Goal: Information Seeking & Learning: Learn about a topic

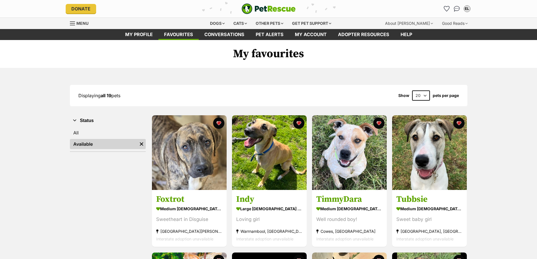
click at [427, 95] on select "20 40 60" at bounding box center [421, 95] width 18 height 10
select select "60"
click at [412, 90] on select "20 40 60" at bounding box center [421, 95] width 18 height 10
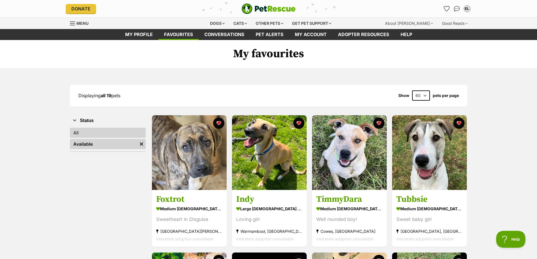
click at [88, 132] on link "All" at bounding box center [108, 133] width 76 height 10
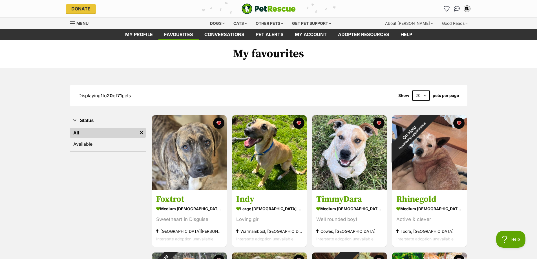
click at [427, 93] on select "20 40 60" at bounding box center [421, 95] width 18 height 10
select select "60"
click at [412, 90] on select "20 40 60" at bounding box center [421, 95] width 18 height 10
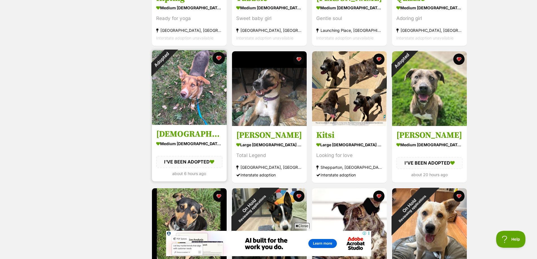
click at [218, 58] on button "favourite" at bounding box center [218, 58] width 12 height 12
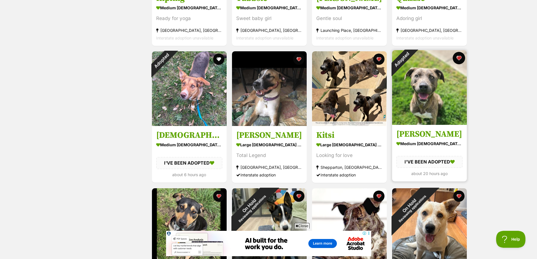
click at [460, 58] on button "favourite" at bounding box center [458, 58] width 12 height 12
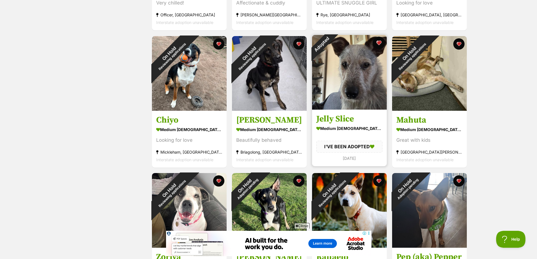
click at [379, 43] on button "favourite" at bounding box center [378, 43] width 12 height 12
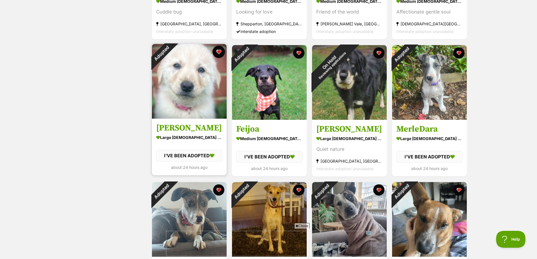
click at [217, 52] on button "favourite" at bounding box center [218, 52] width 12 height 12
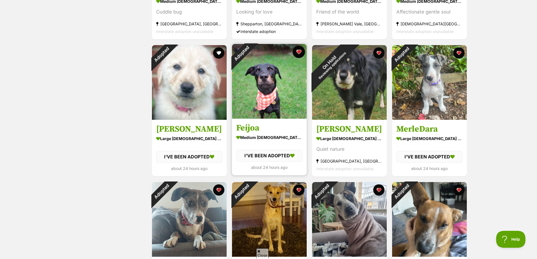
click at [299, 50] on button "favourite" at bounding box center [298, 52] width 12 height 12
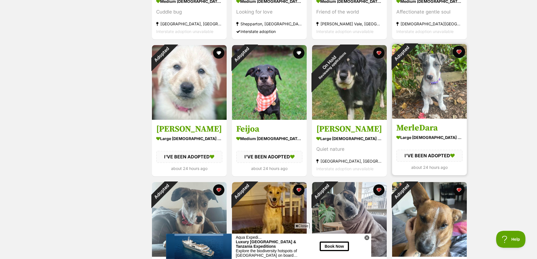
click at [459, 51] on button "favourite" at bounding box center [458, 52] width 12 height 12
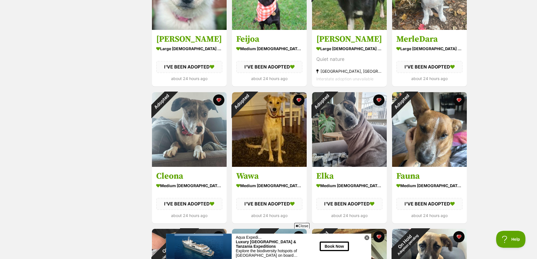
scroll to position [1690, 0]
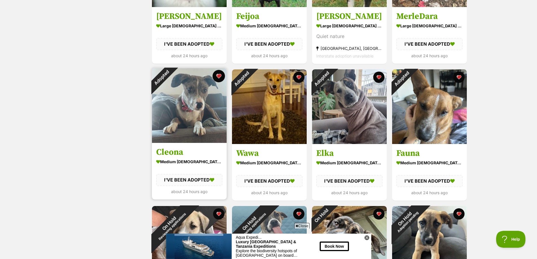
click at [219, 75] on button "favourite" at bounding box center [218, 76] width 12 height 12
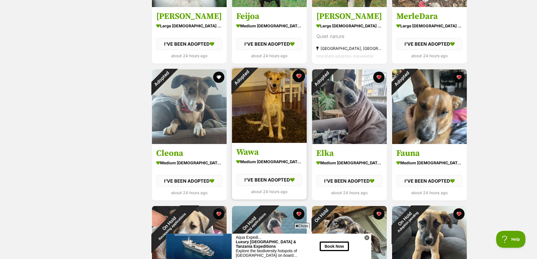
click at [297, 77] on button "favourite" at bounding box center [298, 76] width 12 height 12
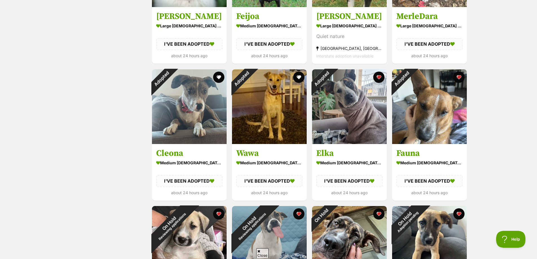
scroll to position [0, 0]
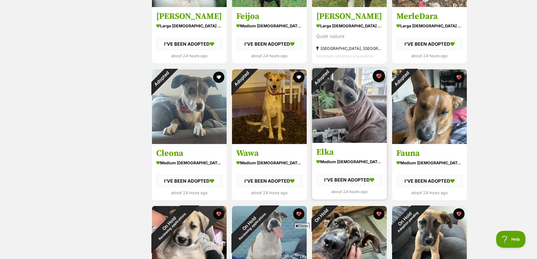
click at [378, 78] on button "favourite" at bounding box center [378, 76] width 12 height 12
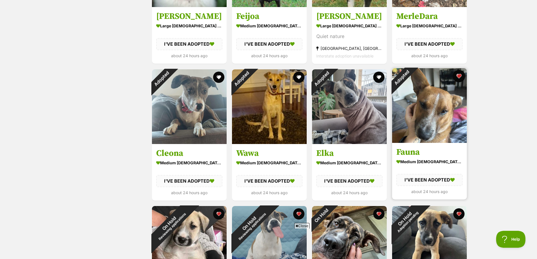
click at [459, 75] on button "favourite" at bounding box center [458, 76] width 12 height 12
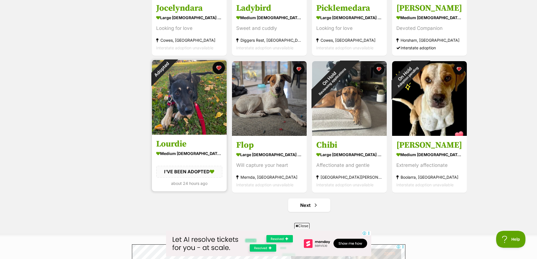
click at [219, 67] on button "favourite" at bounding box center [218, 68] width 12 height 12
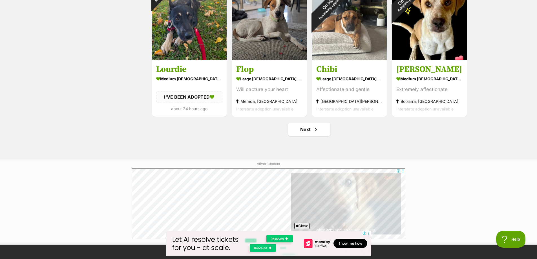
scroll to position [2056, 0]
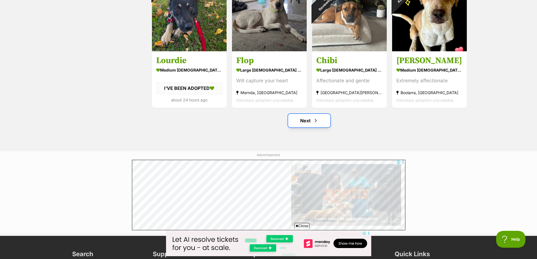
click at [316, 122] on span "Next page" at bounding box center [316, 120] width 6 height 7
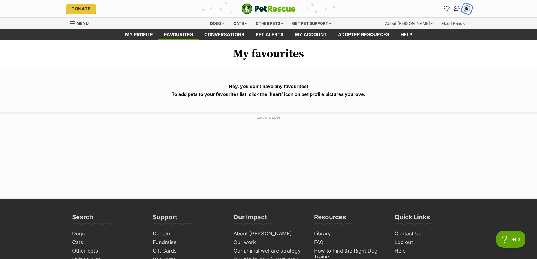
click at [468, 9] on div "EL" at bounding box center [466, 8] width 7 height 7
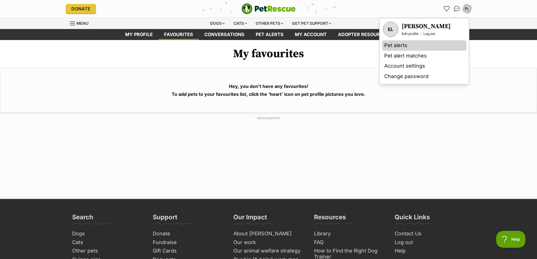
click at [396, 45] on link "Pet alerts" at bounding box center [424, 45] width 85 height 10
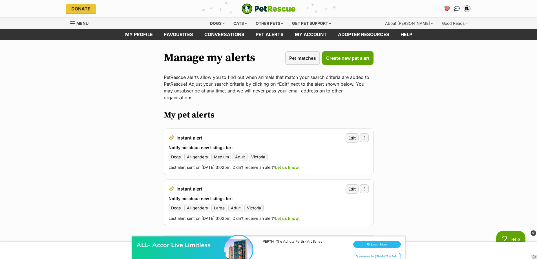
click at [446, 8] on icon "Favourites" at bounding box center [446, 8] width 7 height 6
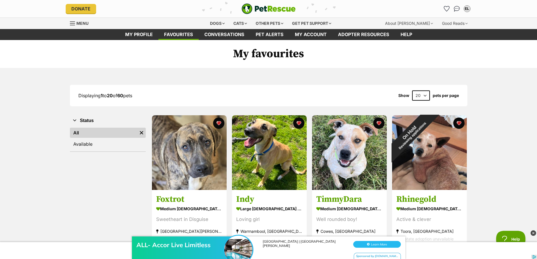
click at [425, 95] on select "20 40 60" at bounding box center [421, 95] width 18 height 10
select select "60"
click at [412, 90] on select "20 40 60" at bounding box center [421, 95] width 18 height 10
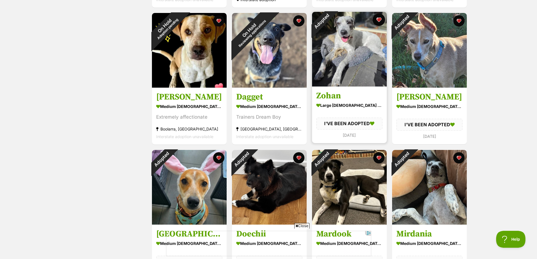
click at [381, 21] on button "favourite" at bounding box center [378, 20] width 12 height 12
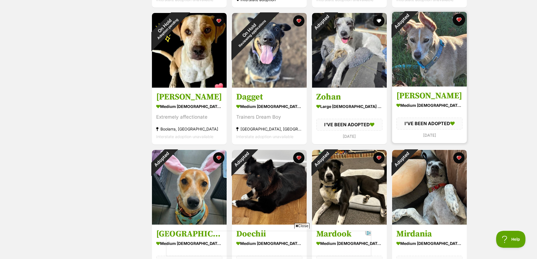
click at [457, 18] on button "favourite" at bounding box center [458, 20] width 12 height 12
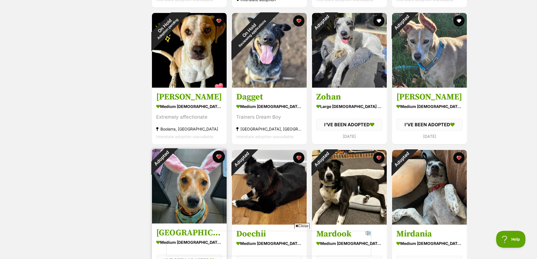
click at [221, 156] on button "favourite" at bounding box center [218, 156] width 12 height 12
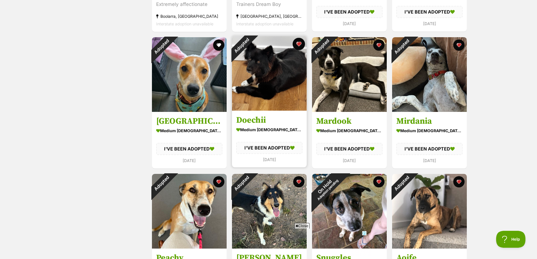
click at [299, 46] on button "favourite" at bounding box center [298, 44] width 12 height 12
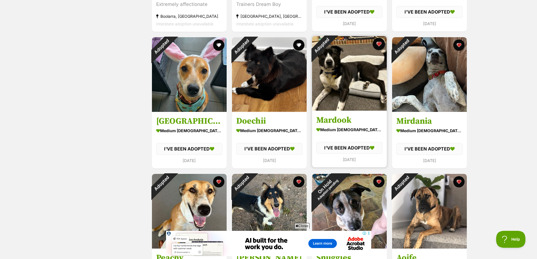
click at [378, 46] on button "favourite" at bounding box center [378, 44] width 12 height 12
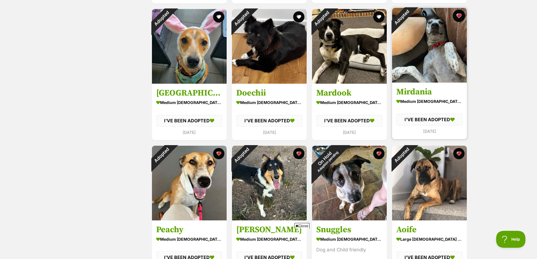
click at [459, 13] on button "favourite" at bounding box center [458, 16] width 12 height 12
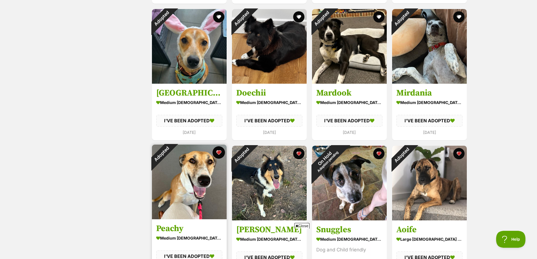
click at [214, 151] on button "favourite" at bounding box center [218, 152] width 12 height 12
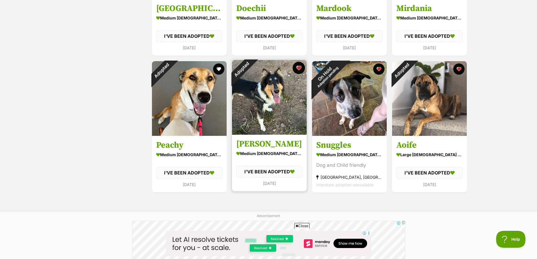
click at [298, 68] on button "favourite" at bounding box center [298, 68] width 12 height 12
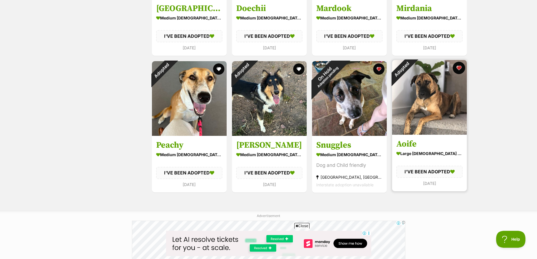
click at [458, 68] on button "favourite" at bounding box center [458, 68] width 12 height 12
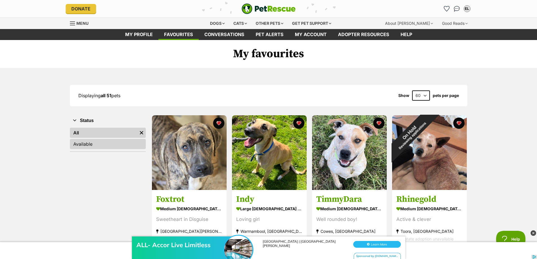
click at [119, 142] on link "Available" at bounding box center [108, 144] width 76 height 10
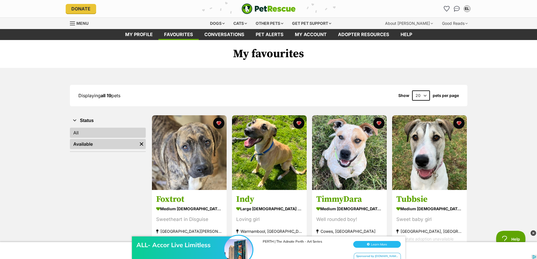
click at [105, 131] on link "All" at bounding box center [108, 133] width 76 height 10
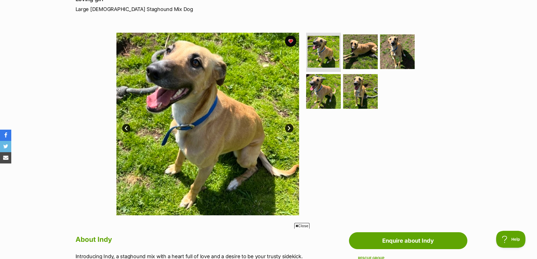
click at [289, 128] on link "Next" at bounding box center [289, 128] width 8 height 8
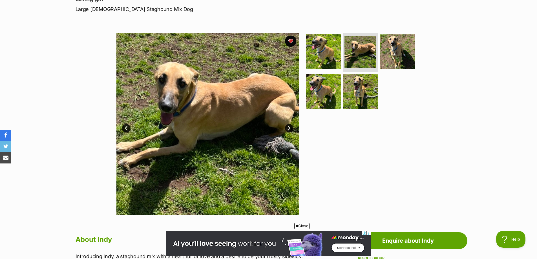
click at [289, 128] on link "Next" at bounding box center [289, 128] width 8 height 8
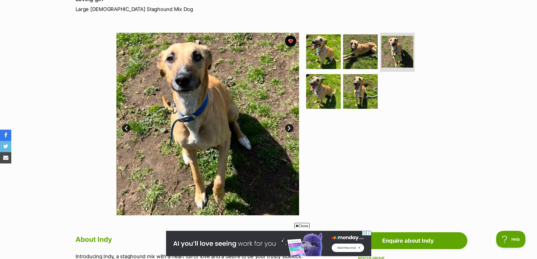
click at [289, 128] on link "Next" at bounding box center [289, 128] width 8 height 8
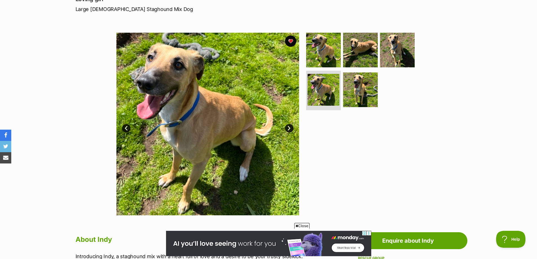
click at [289, 128] on link "Next" at bounding box center [289, 128] width 8 height 8
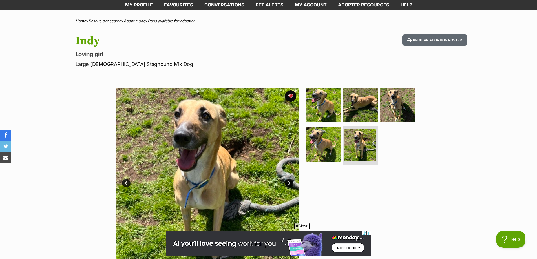
scroll to position [28, 0]
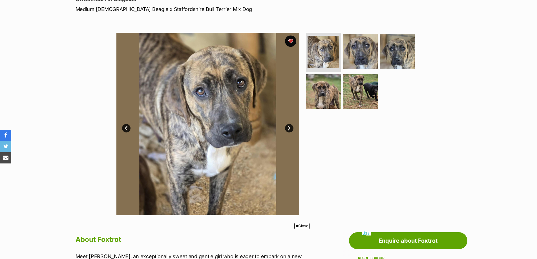
click at [289, 129] on link "Next" at bounding box center [289, 128] width 8 height 8
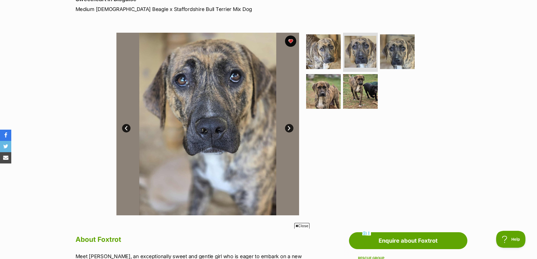
click at [289, 130] on link "Next" at bounding box center [289, 128] width 8 height 8
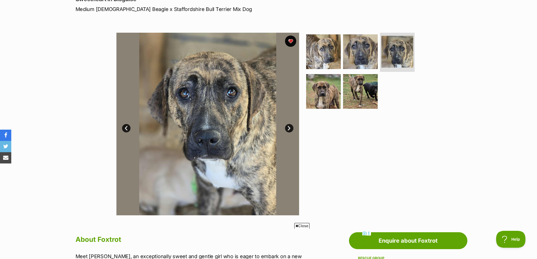
click at [289, 130] on link "Next" at bounding box center [289, 128] width 8 height 8
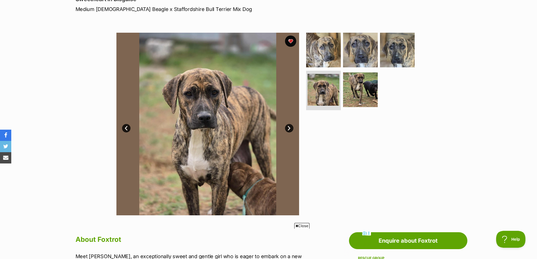
click at [290, 130] on link "Next" at bounding box center [289, 128] width 8 height 8
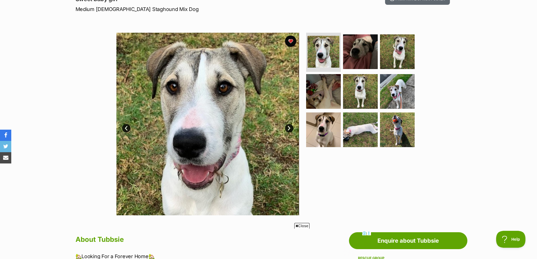
click at [292, 128] on link "Next" at bounding box center [289, 128] width 8 height 8
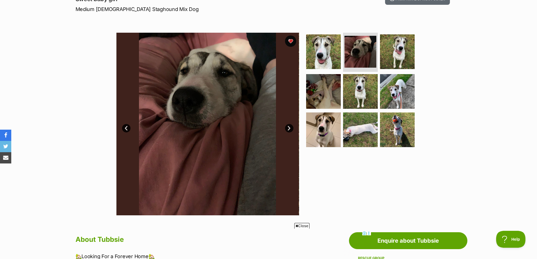
click at [292, 128] on link "Next" at bounding box center [289, 128] width 8 height 8
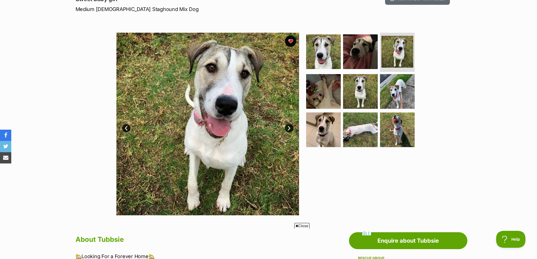
click at [291, 127] on link "Next" at bounding box center [289, 128] width 8 height 8
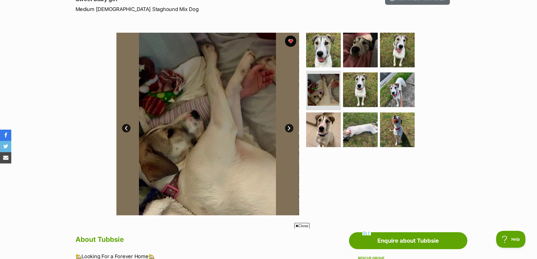
click at [291, 127] on link "Next" at bounding box center [289, 128] width 8 height 8
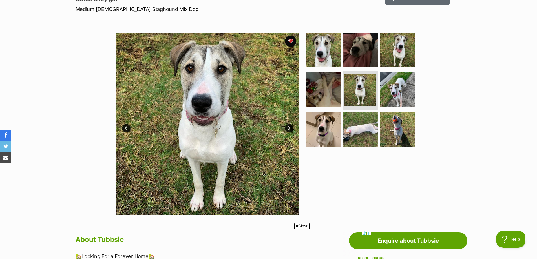
click at [291, 126] on link "Next" at bounding box center [289, 128] width 8 height 8
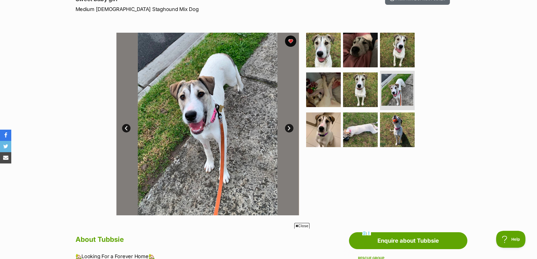
click at [291, 126] on link "Next" at bounding box center [289, 128] width 8 height 8
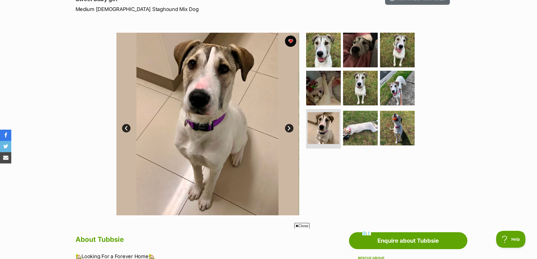
click at [291, 126] on link "Next" at bounding box center [289, 128] width 8 height 8
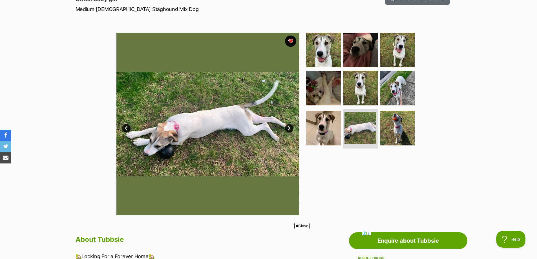
click at [290, 126] on link "Next" at bounding box center [289, 128] width 8 height 8
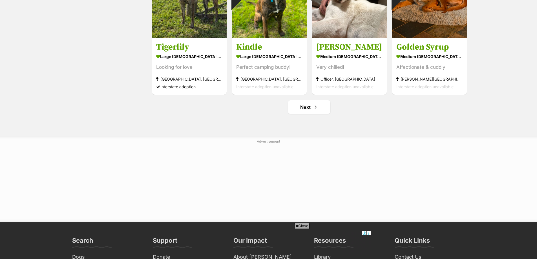
scroll to position [732, 0]
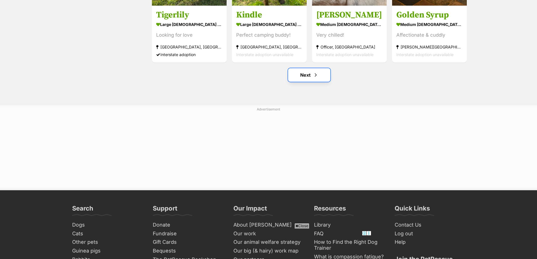
click at [307, 76] on link "Next" at bounding box center [309, 75] width 42 height 14
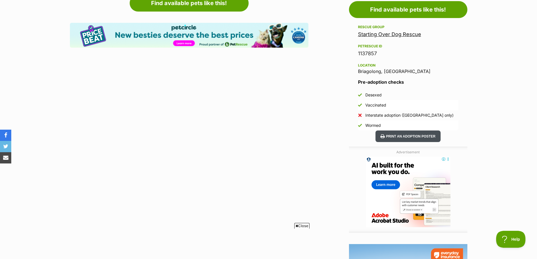
click at [397, 137] on button "Print an adoption poster" at bounding box center [407, 136] width 65 height 12
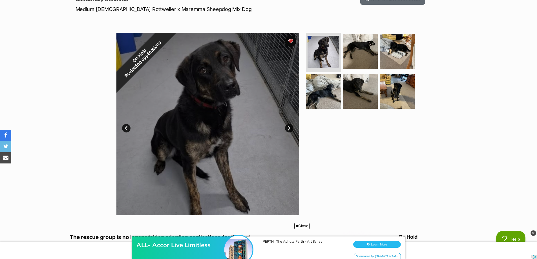
click at [290, 130] on link "Next" at bounding box center [289, 128] width 8 height 8
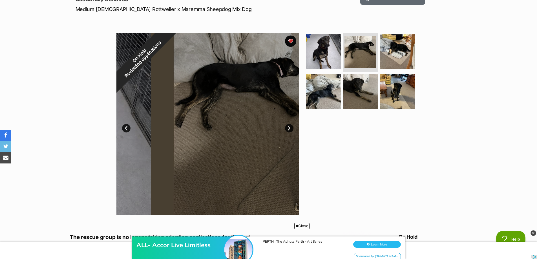
click at [290, 130] on link "Next" at bounding box center [289, 128] width 8 height 8
click at [289, 128] on link "Next" at bounding box center [289, 128] width 8 height 8
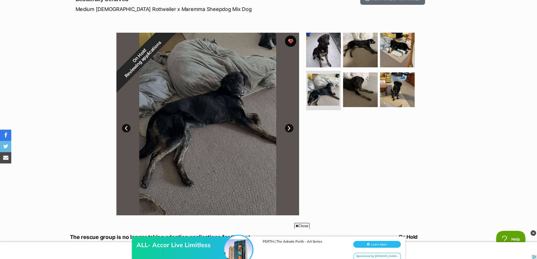
click at [288, 128] on link "Next" at bounding box center [289, 128] width 8 height 8
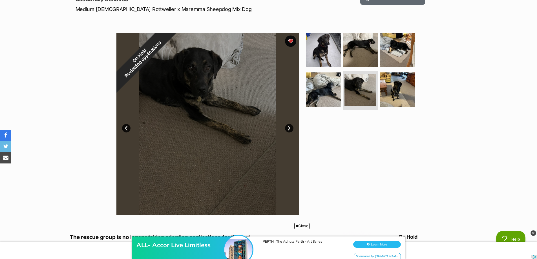
click at [288, 128] on link "Next" at bounding box center [289, 128] width 8 height 8
